Goal: Task Accomplishment & Management: Complete application form

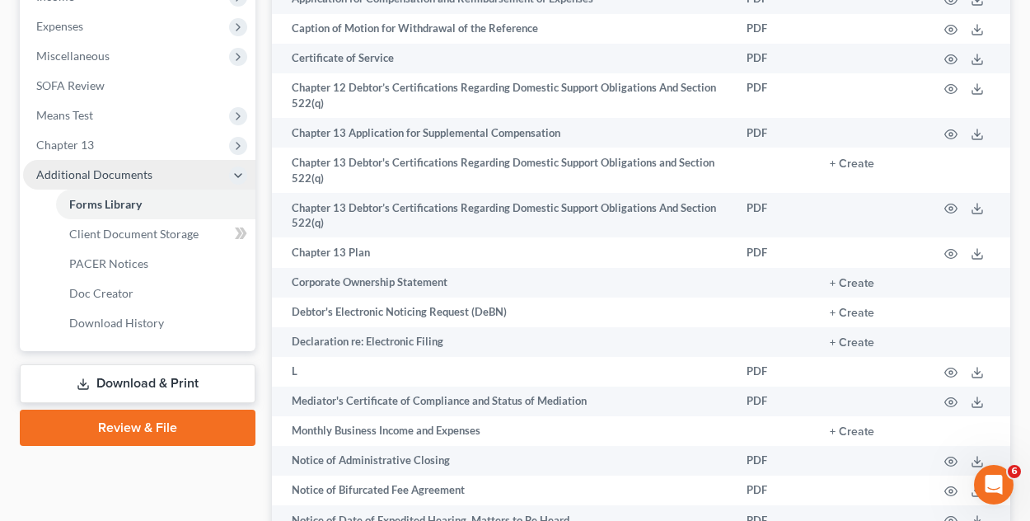
scroll to position [659, 0]
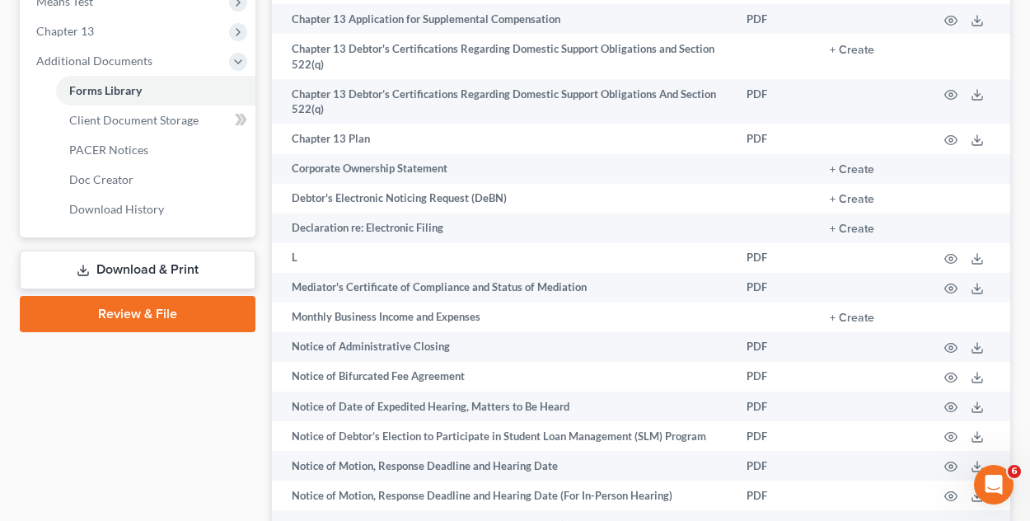
click at [158, 306] on link "Review & File" at bounding box center [138, 314] width 236 height 36
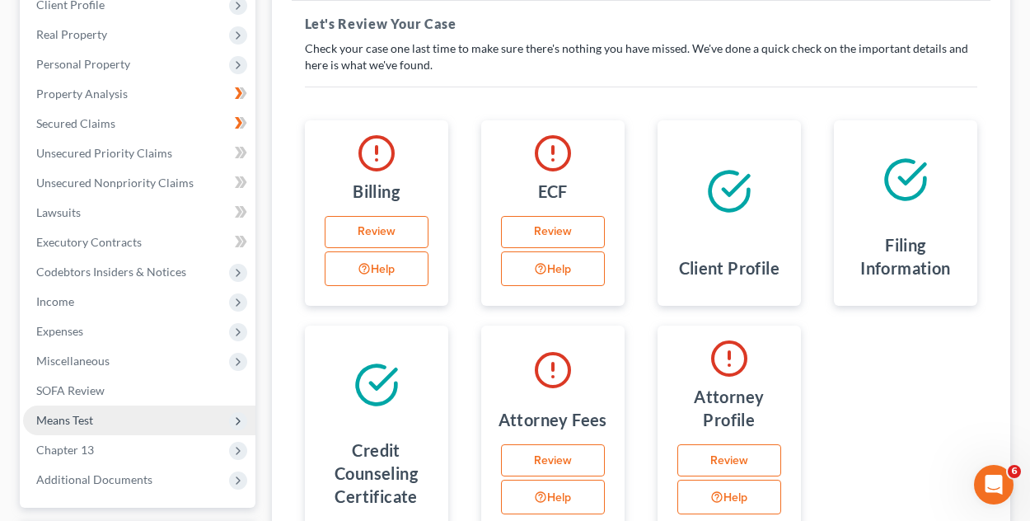
scroll to position [323, 0]
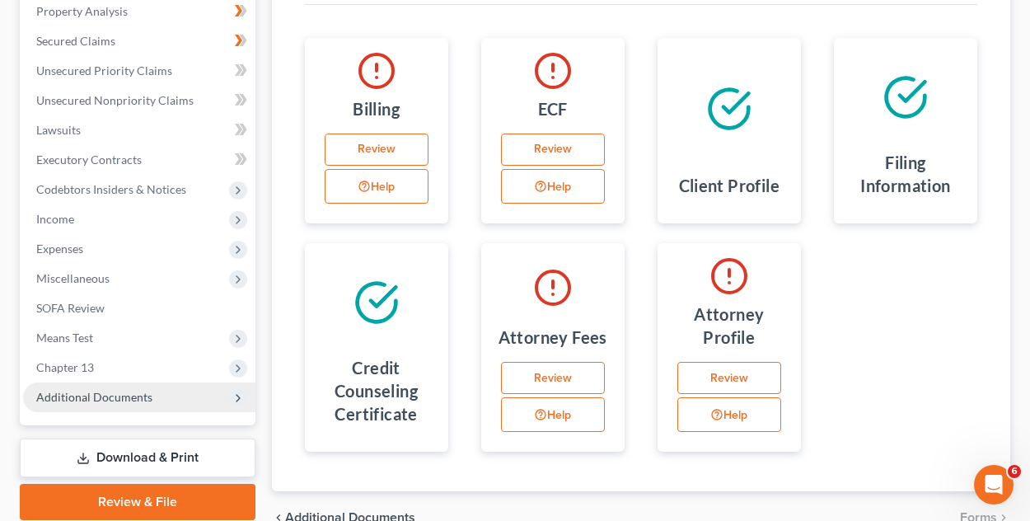
click at [236, 396] on icon at bounding box center [238, 397] width 13 height 13
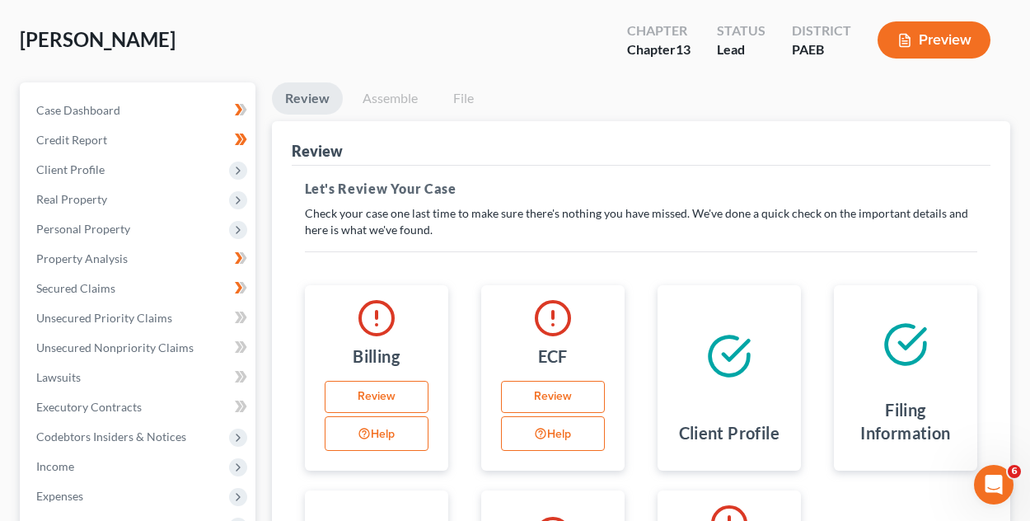
scroll to position [0, 0]
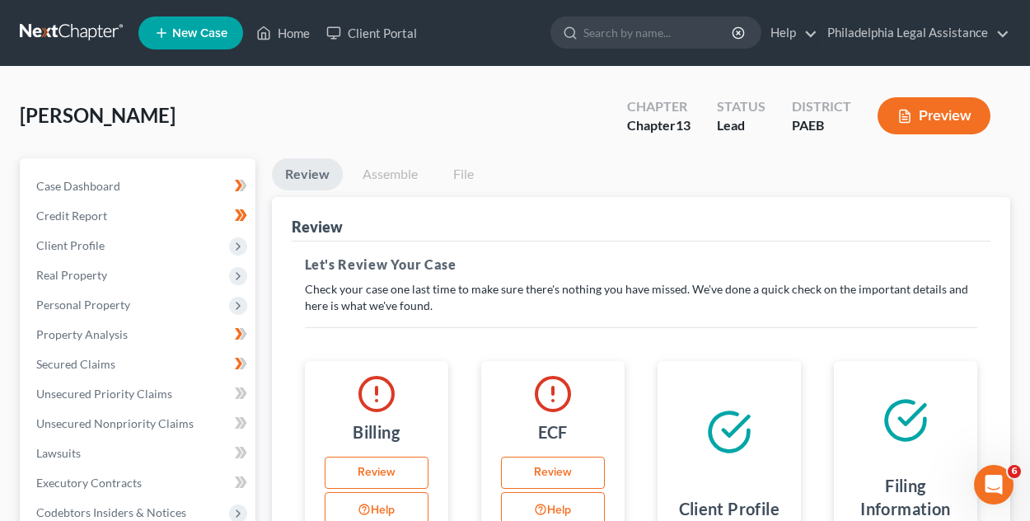
click at [387, 182] on link "Assemble" at bounding box center [390, 174] width 82 height 32
click at [361, 164] on link "Assemble" at bounding box center [390, 174] width 82 height 32
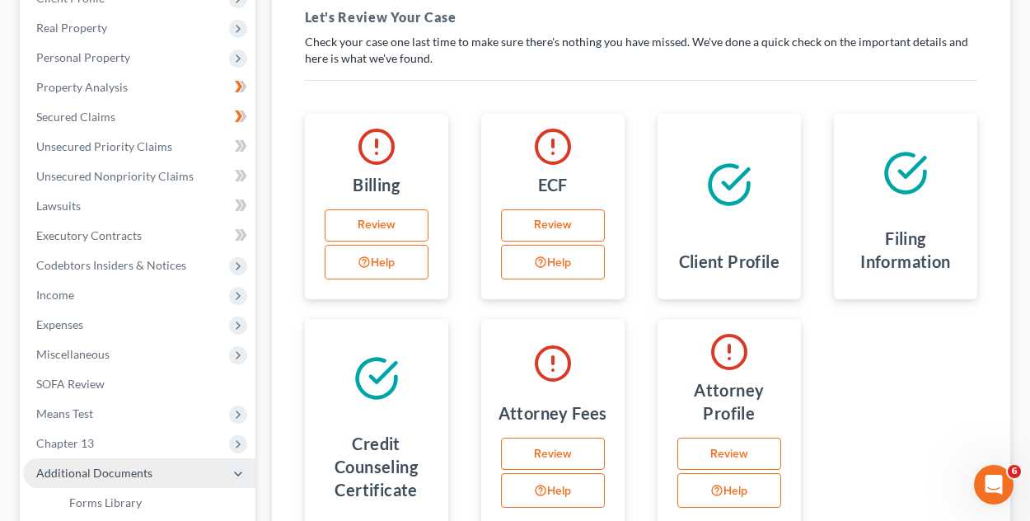
click at [565, 225] on link "Review" at bounding box center [553, 225] width 104 height 33
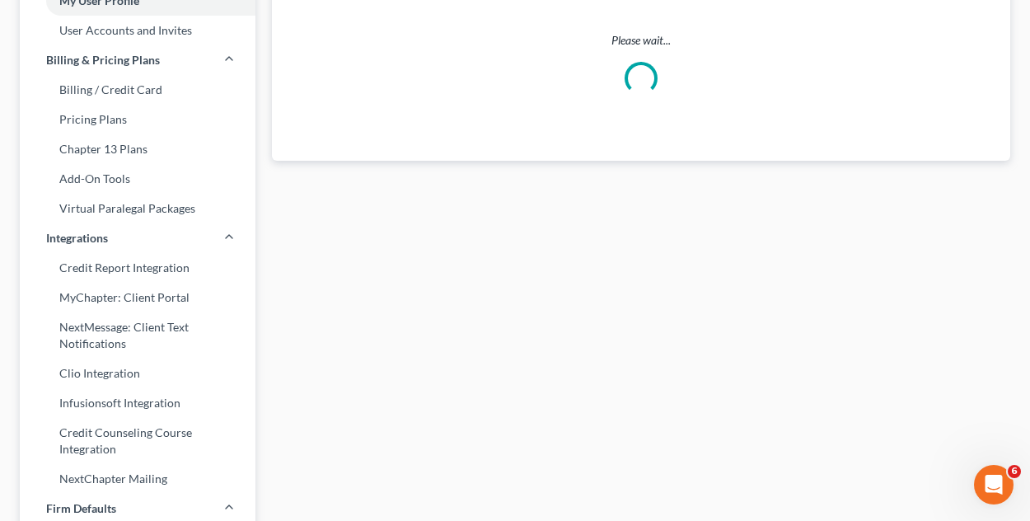
scroll to position [30, 0]
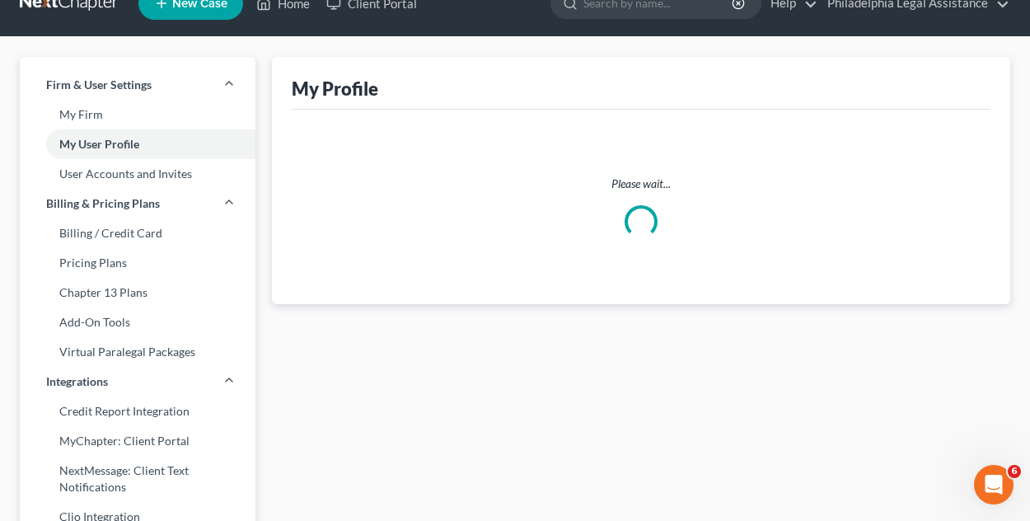
select select "39"
select select "attorney"
select select "0"
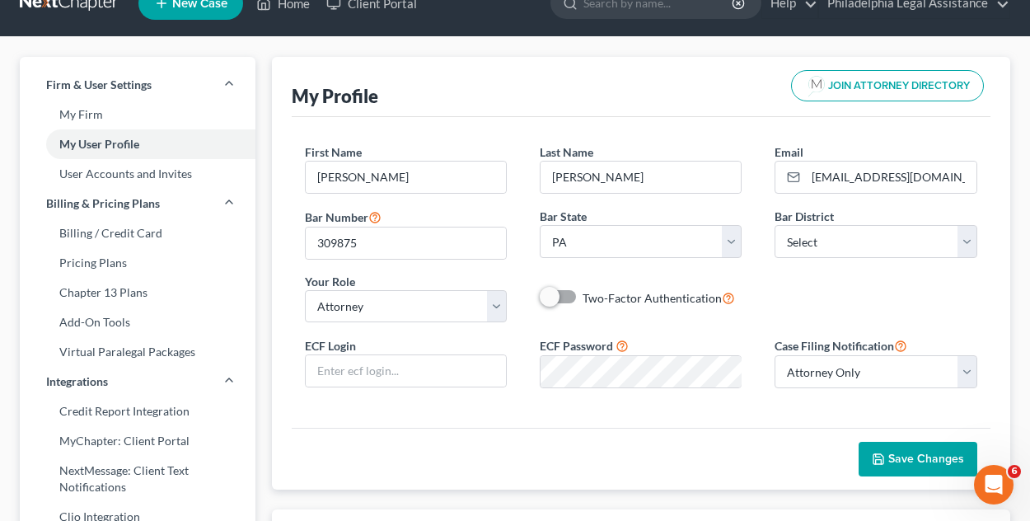
scroll to position [0, 0]
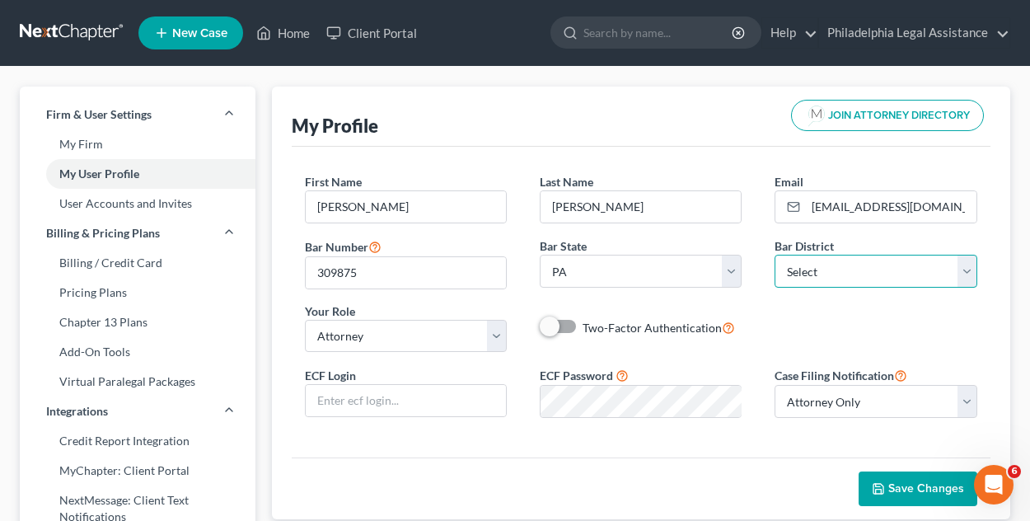
click at [880, 271] on select "Select [US_STATE] - [GEOGRAPHIC_DATA] [US_STATE] - [GEOGRAPHIC_DATA][US_STATE] …" at bounding box center [876, 271] width 202 height 33
select select "67"
click at [775, 255] on select "Select [US_STATE] - [GEOGRAPHIC_DATA] [US_STATE] - [GEOGRAPHIC_DATA][US_STATE] …" at bounding box center [876, 271] width 202 height 33
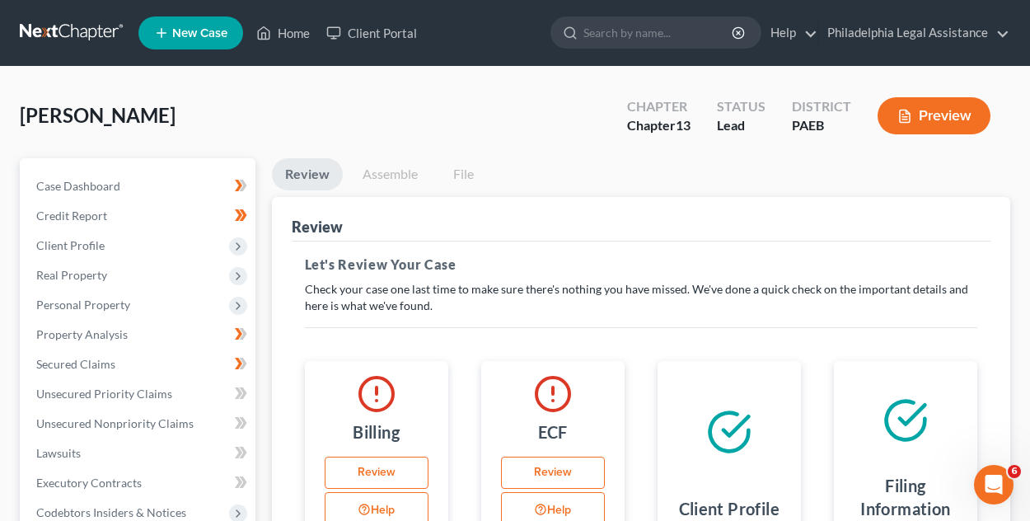
click at [946, 104] on button "Preview" at bounding box center [934, 115] width 113 height 37
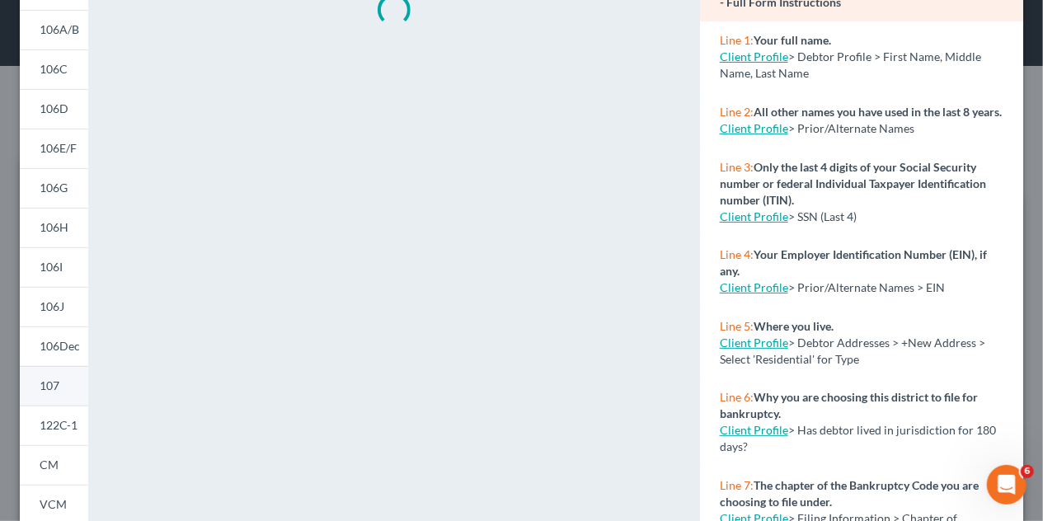
scroll to position [247, 0]
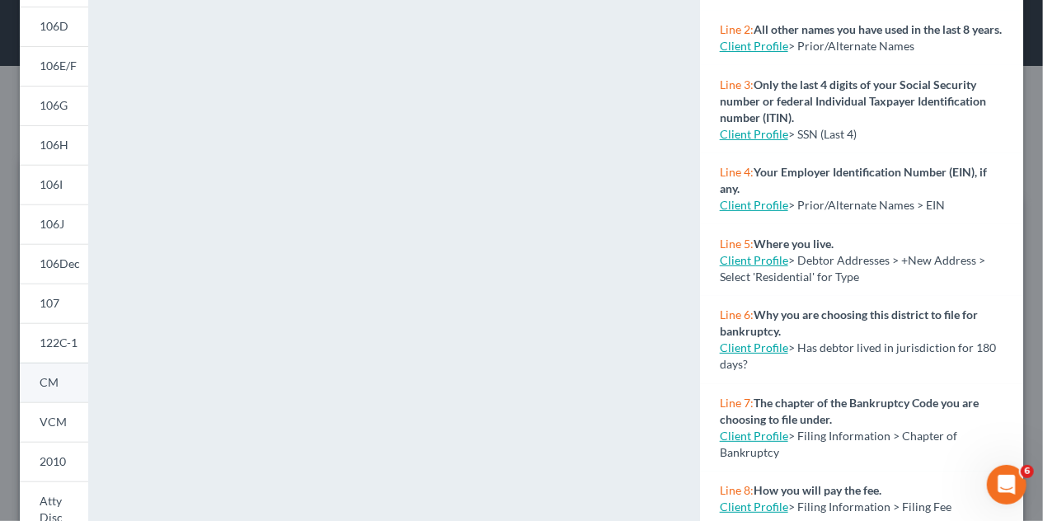
click at [54, 383] on span "CM" at bounding box center [49, 382] width 19 height 14
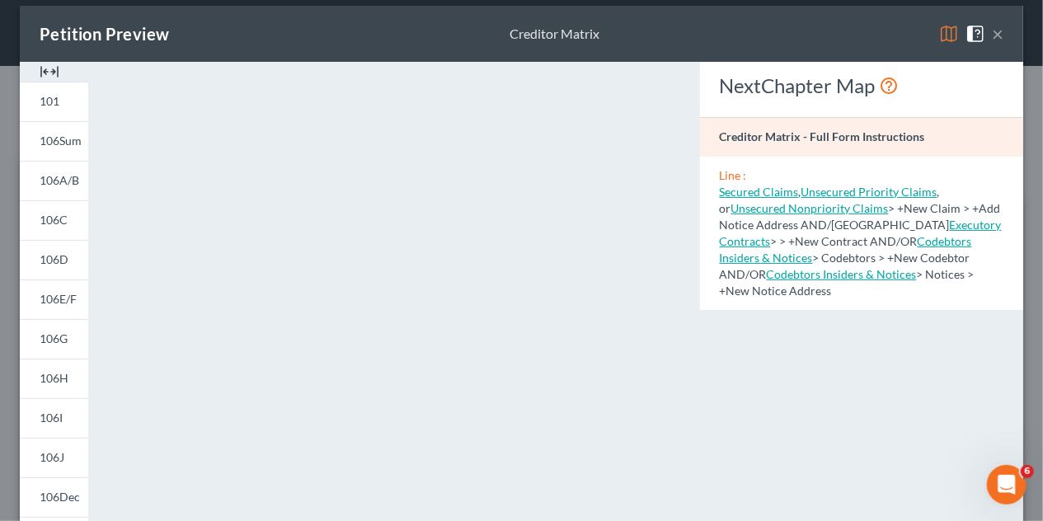
scroll to position [0, 0]
